Goal: Task Accomplishment & Management: Check status

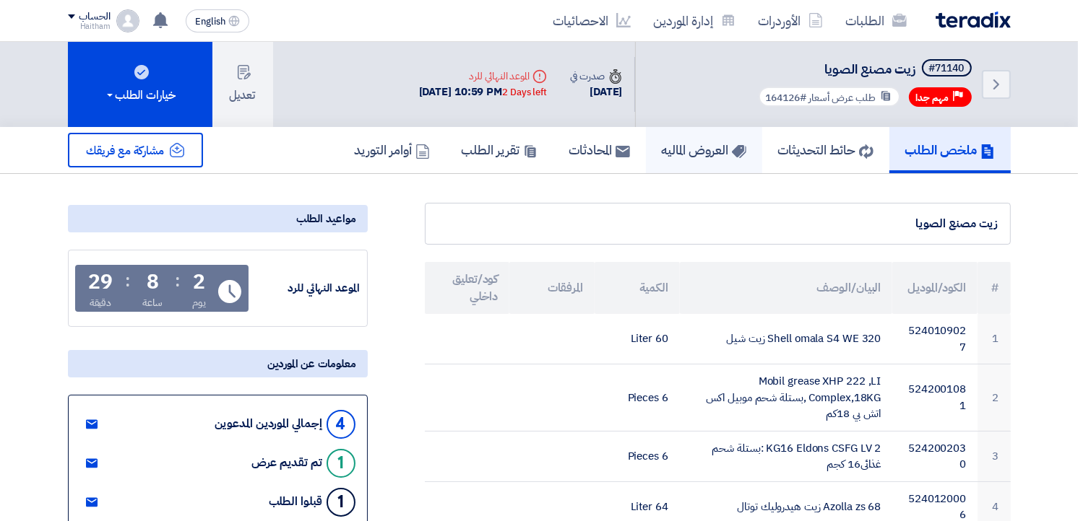
click at [698, 148] on h5 "العروض الماليه" at bounding box center [704, 150] width 84 height 17
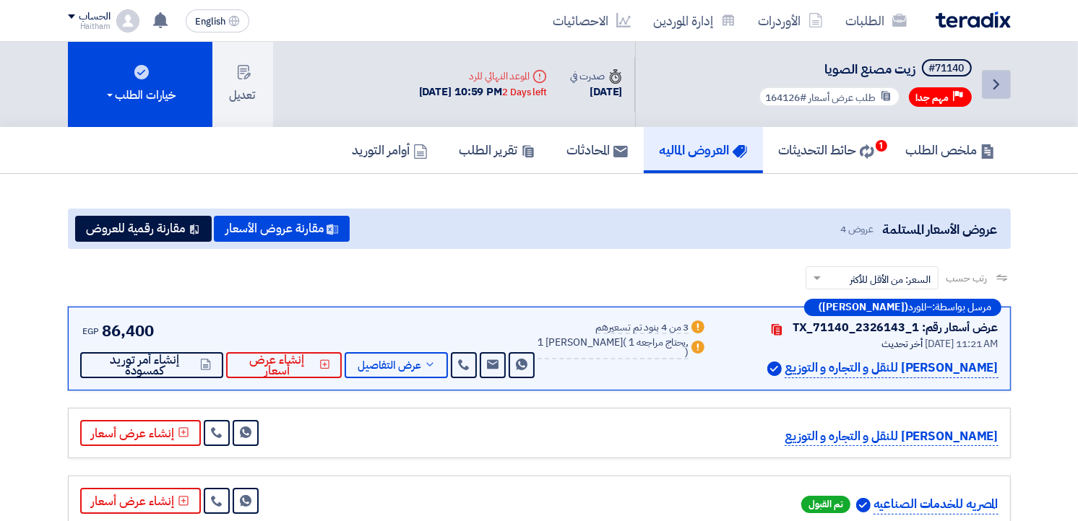
click at [992, 77] on icon "Back" at bounding box center [995, 84] width 17 height 17
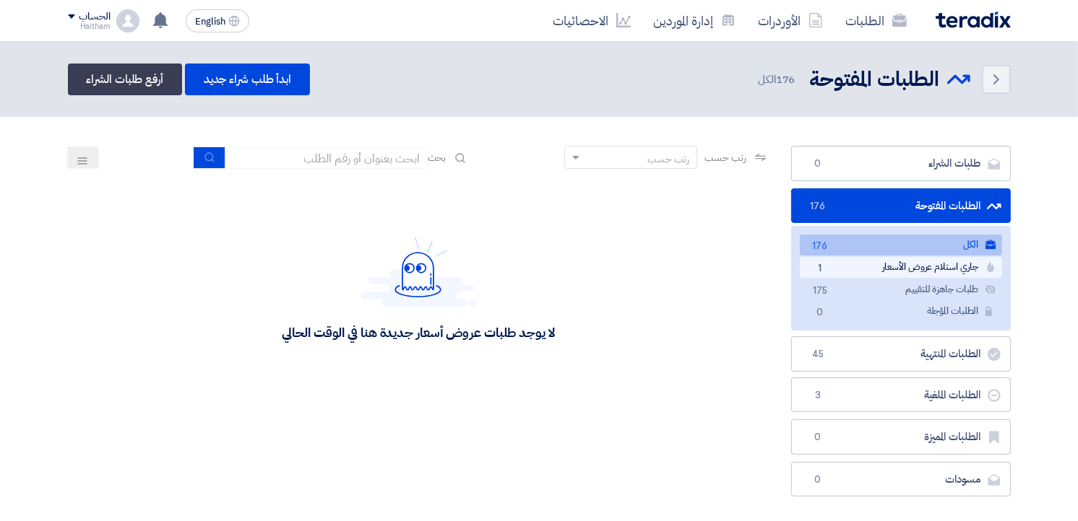
click at [941, 267] on link "جاري استلام عروض الأسعار جاري استلام عروض الأسعار 1" at bounding box center [900, 267] width 202 height 21
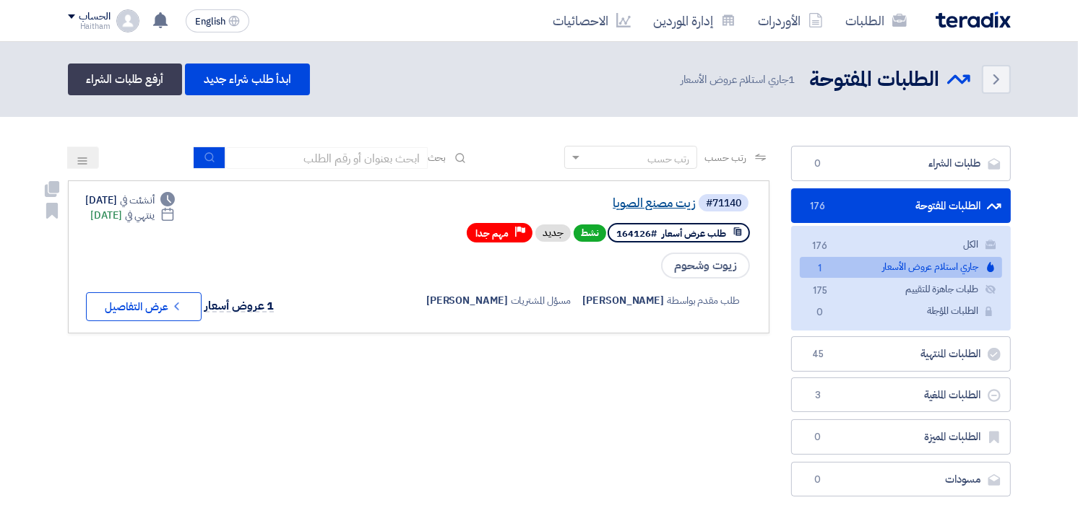
click at [665, 204] on link "زيت مصنع الصويا" at bounding box center [551, 203] width 289 height 13
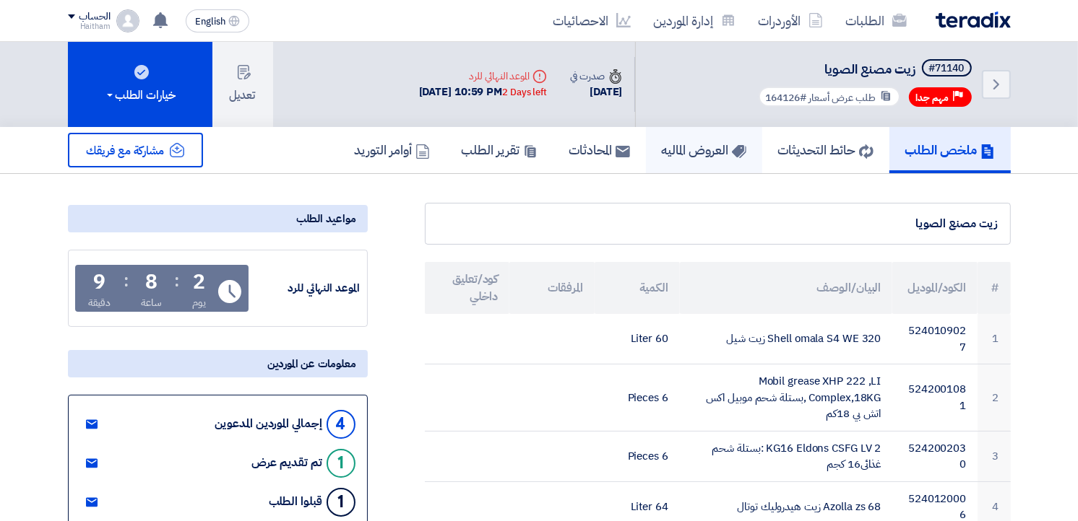
click at [690, 148] on h5 "العروض الماليه" at bounding box center [704, 150] width 84 height 17
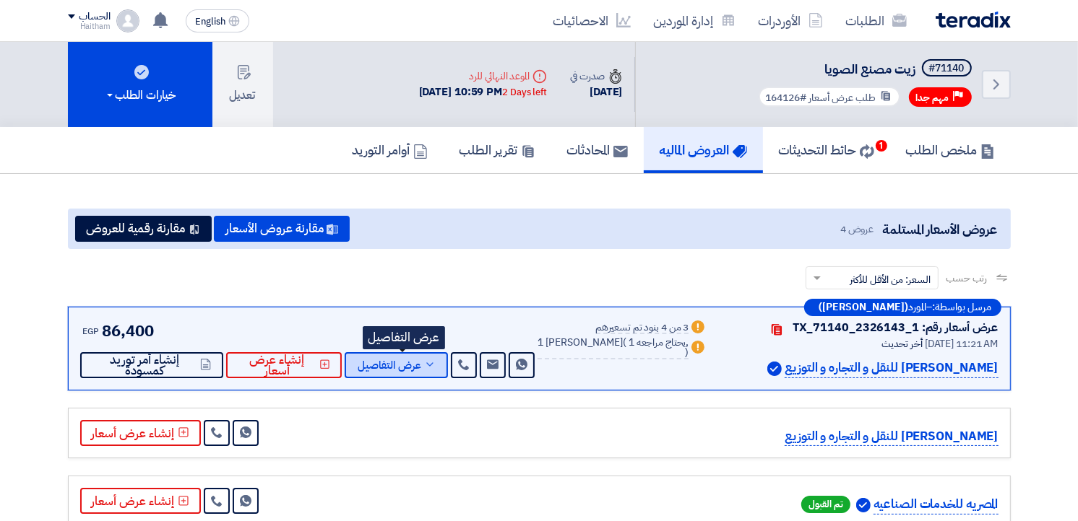
click at [386, 363] on span "عرض التفاصيل" at bounding box center [389, 365] width 64 height 11
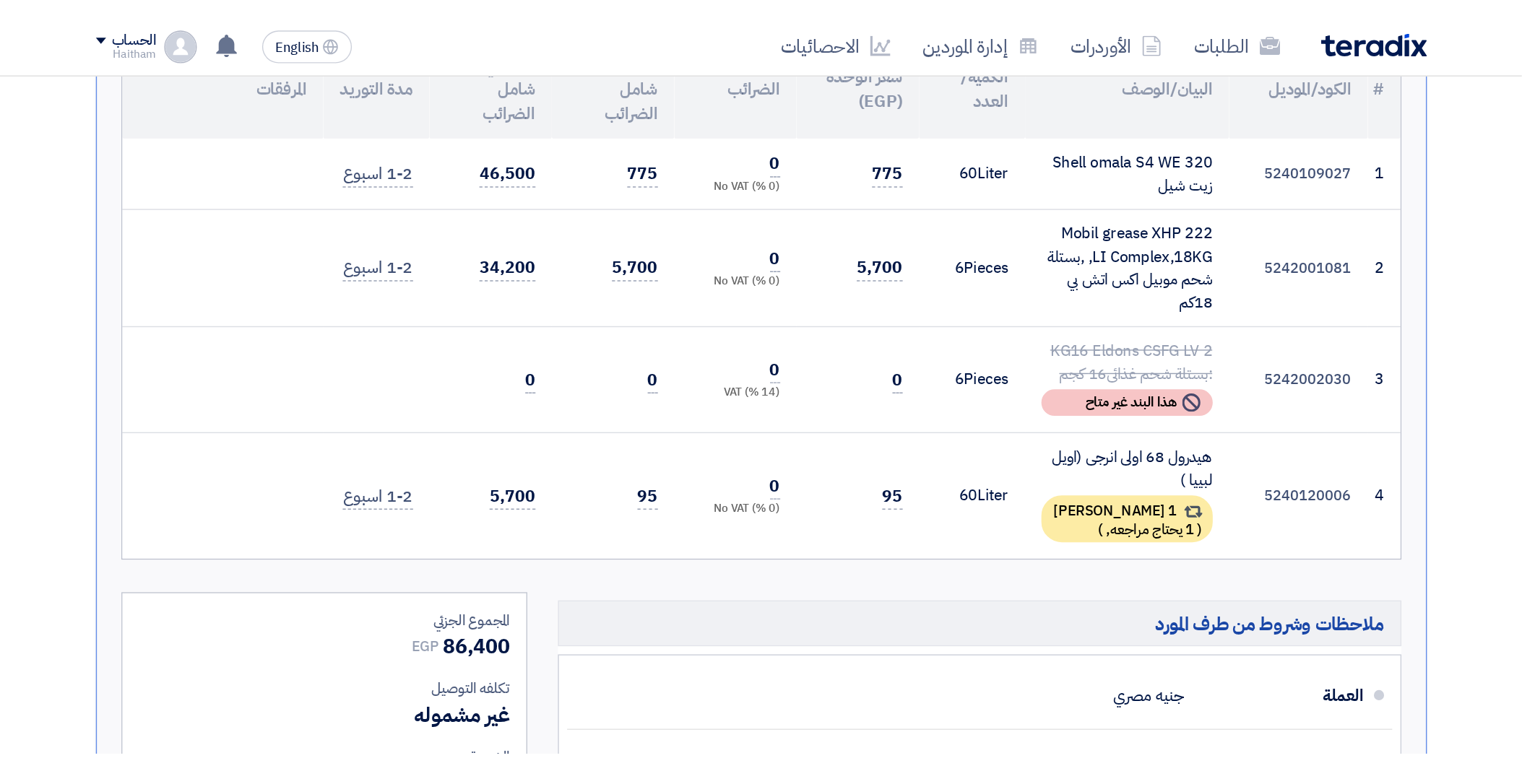
scroll to position [446, 0]
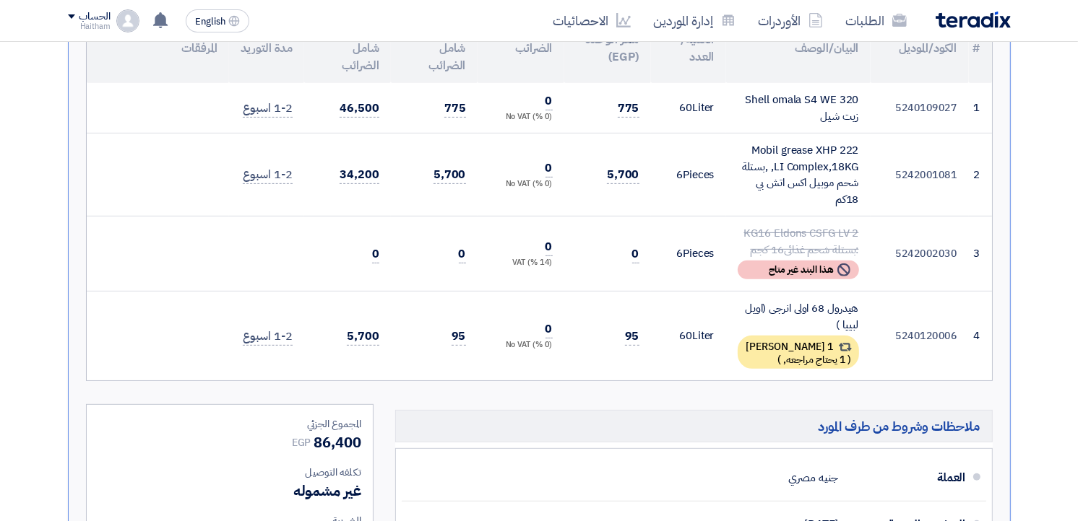
drag, startPoint x: 909, startPoint y: 176, endPoint x: 955, endPoint y: 181, distance: 46.4
click at [955, 181] on td "5242001081" at bounding box center [919, 175] width 98 height 83
drag, startPoint x: 955, startPoint y: 181, endPoint x: 754, endPoint y: 142, distance: 204.5
click at [754, 142] on div "Mobil grease XHP 222 ,LI Complex,18KG ,بستلة شحم موبيل اكس اتش بي 18كم" at bounding box center [797, 174] width 121 height 65
drag, startPoint x: 754, startPoint y: 142, endPoint x: 820, endPoint y: 204, distance: 90.4
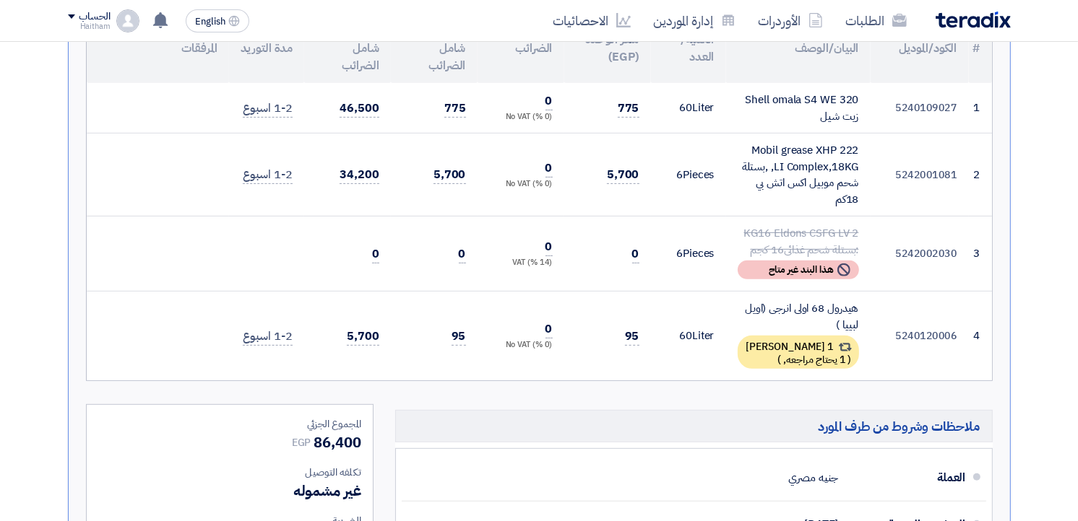
click at [819, 204] on div "Mobil grease XHP 222 ,LI Complex,18KG ,بستلة شحم موبيل اكس اتش بي 18كم" at bounding box center [797, 174] width 121 height 65
click at [820, 196] on div "Mobil grease XHP 222 ,LI Complex,18KG ,بستلة شحم موبيل اكس اتش بي 18كم" at bounding box center [797, 174] width 121 height 65
drag, startPoint x: 831, startPoint y: 198, endPoint x: 755, endPoint y: 139, distance: 95.2
click at [755, 142] on div "Mobil grease XHP 222 ,LI Complex,18KG ,بستلة شحم موبيل اكس اتش بي 18كم" at bounding box center [797, 174] width 121 height 65
drag, startPoint x: 755, startPoint y: 139, endPoint x: 740, endPoint y: 149, distance: 18.8
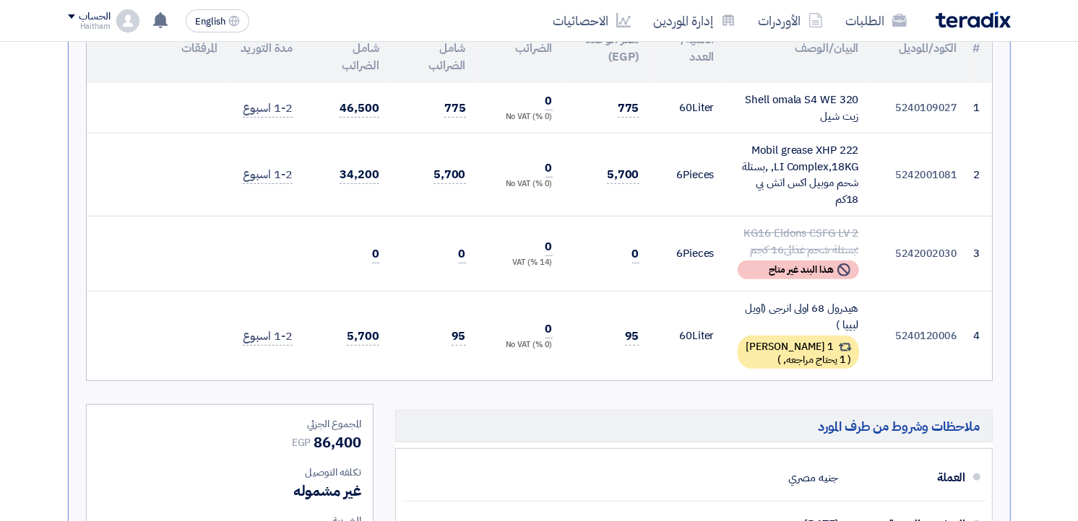
click at [739, 149] on div "Mobil grease XHP 222 ,LI Complex,18KG ,بستلة شحم موبيل اكس اتش بي 18كم" at bounding box center [797, 174] width 121 height 65
drag, startPoint x: 742, startPoint y: 147, endPoint x: 849, endPoint y: 206, distance: 122.8
click at [849, 206] on td "Mobil grease XHP 222 ,LI Complex,18KG ,بستلة شحم موبيل اكس اتش بي 18كم" at bounding box center [798, 175] width 144 height 83
drag, startPoint x: 849, startPoint y: 206, endPoint x: 923, endPoint y: 188, distance: 75.7
click at [923, 188] on td "5242001081" at bounding box center [919, 175] width 98 height 83
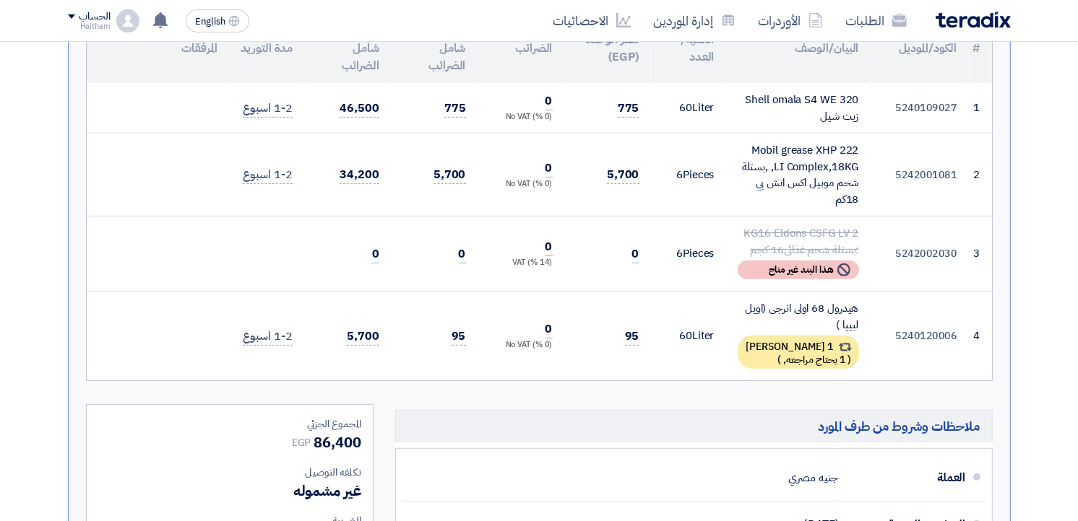
drag, startPoint x: 893, startPoint y: 173, endPoint x: 955, endPoint y: 175, distance: 62.1
click at [955, 175] on td "5242001081" at bounding box center [919, 175] width 98 height 83
copy td "5242001081"
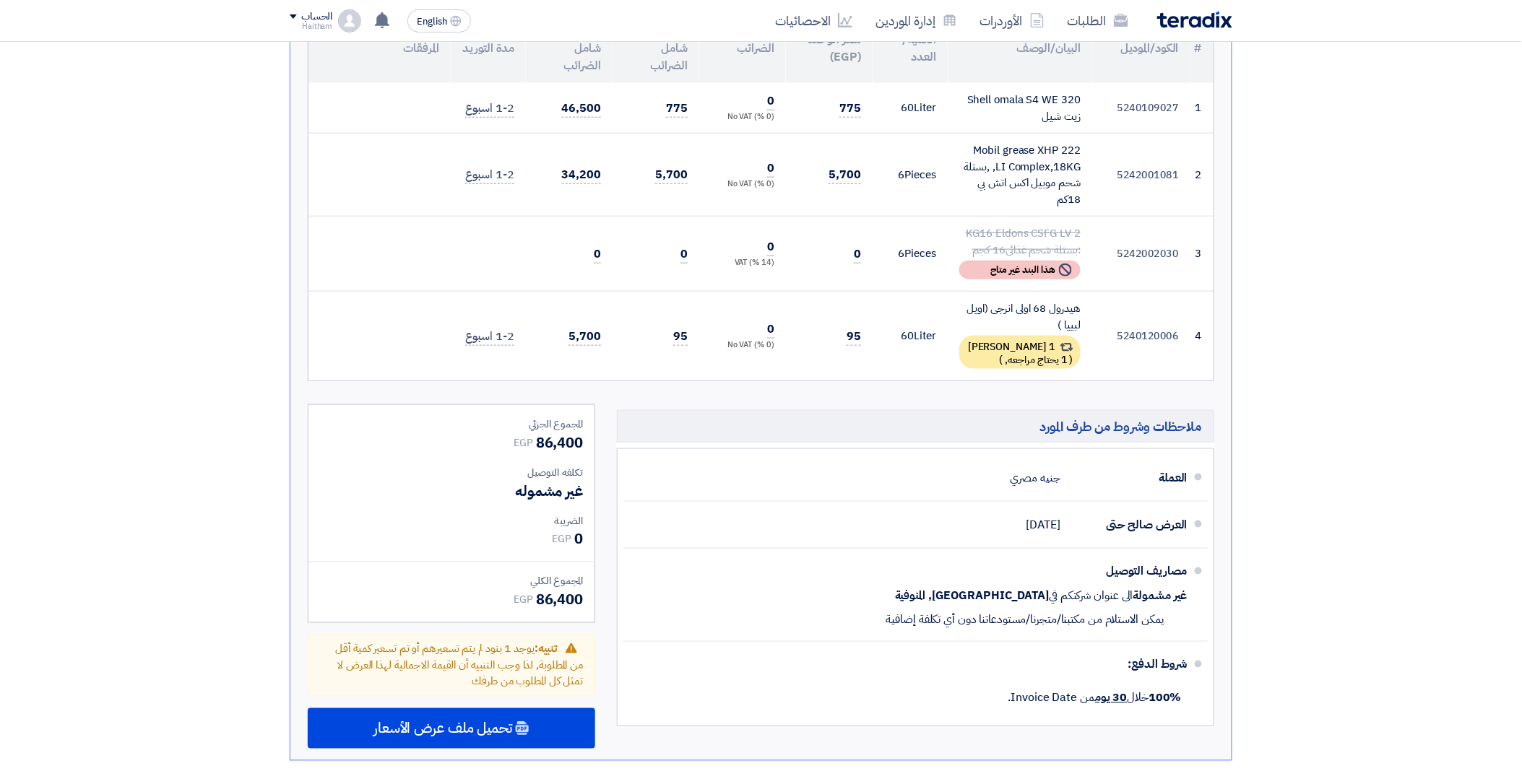
click at [1077, 261] on section "عروض الأسعار المستلمة عروض 4 مقارنة عروض الأسعار مقارنة رقمية للعروض رتب حسب رت…" at bounding box center [761, 364] width 1522 height 1273
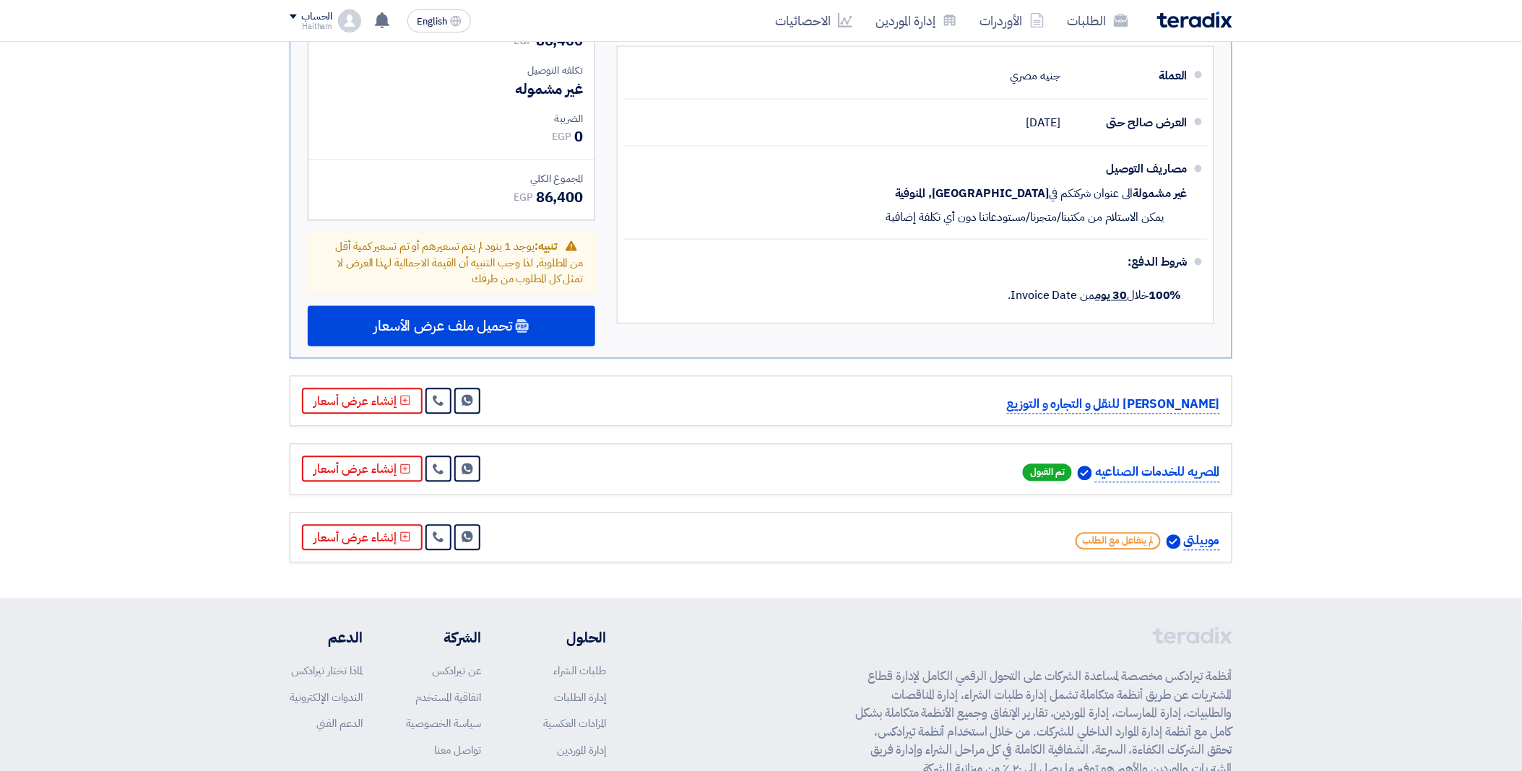
scroll to position [850, 0]
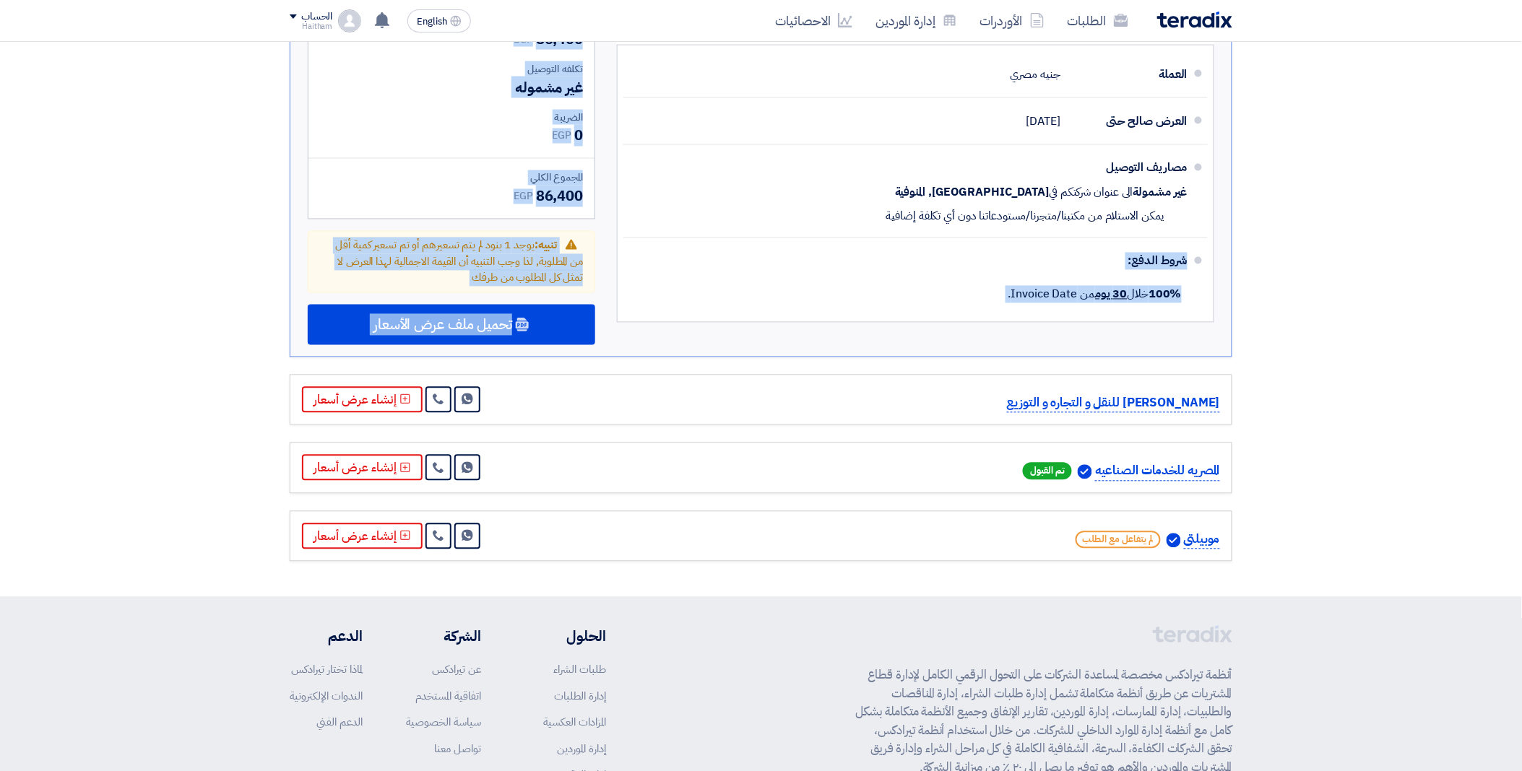
drag, startPoint x: 1520, startPoint y: 401, endPoint x: 1533, endPoint y: 318, distance: 84.2
click at [1077, 306] on html "الطلبات الأوردرات إدارة الموردين الاحصائيات English EN [DATE]" at bounding box center [761, 39] width 1522 height 1779
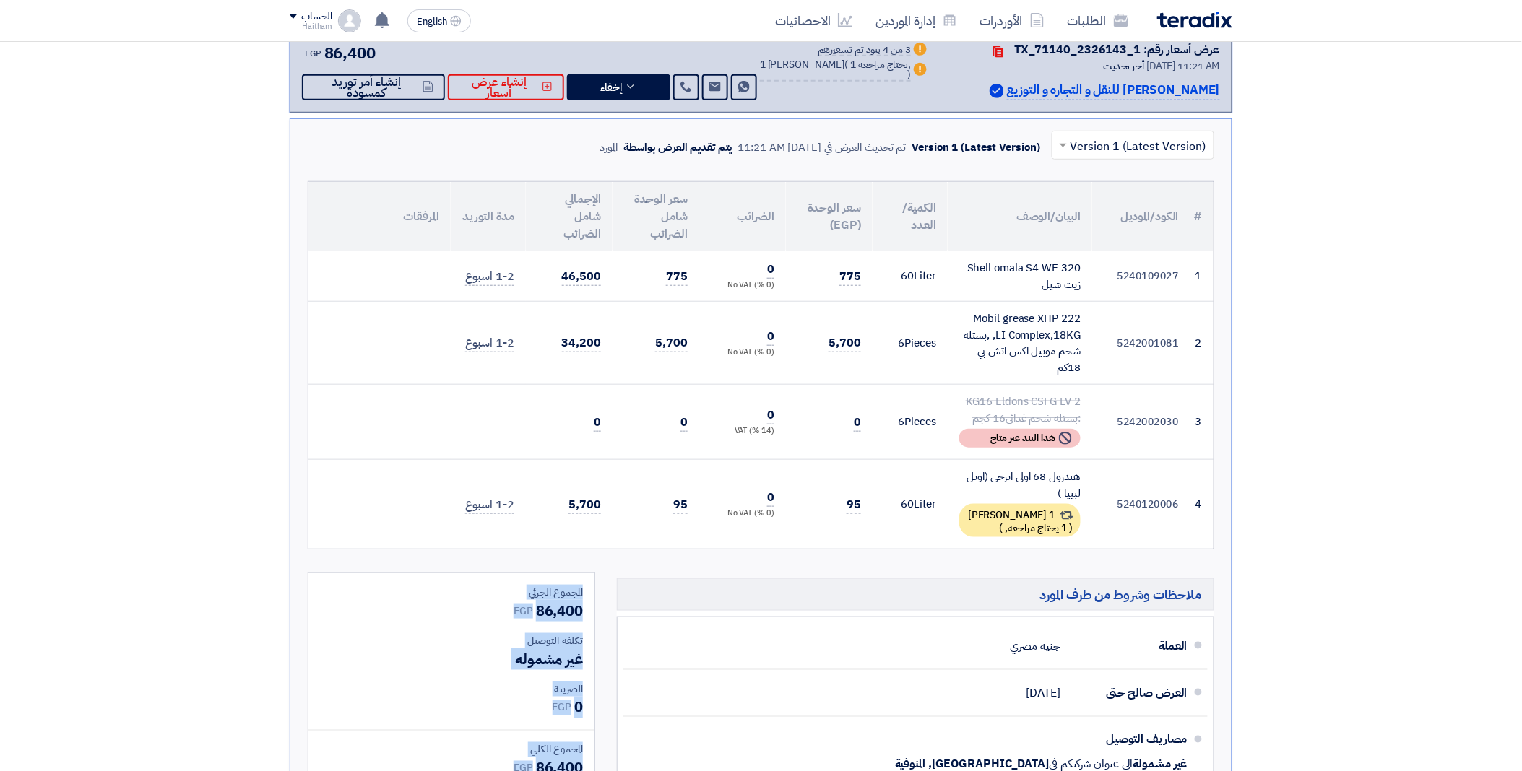
scroll to position [274, 0]
